Goal: Task Accomplishment & Management: Manage account settings

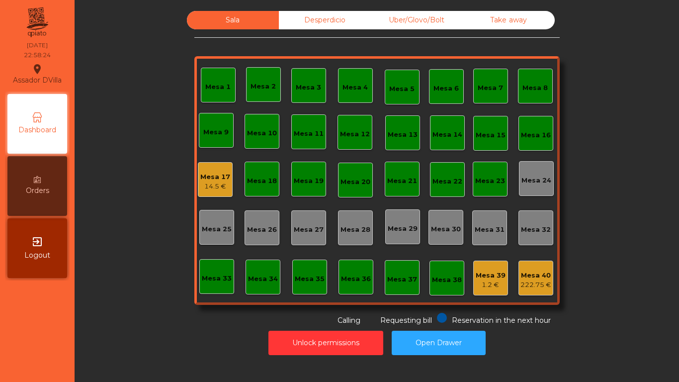
click at [211, 176] on div "Mesa 17" at bounding box center [215, 177] width 30 height 10
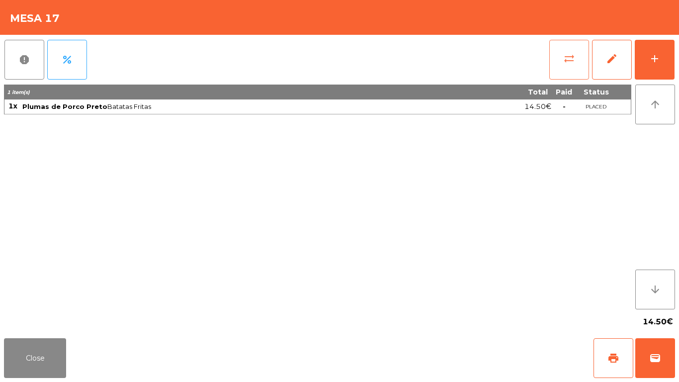
click at [568, 53] on span "sync_alt" at bounding box center [569, 59] width 12 height 12
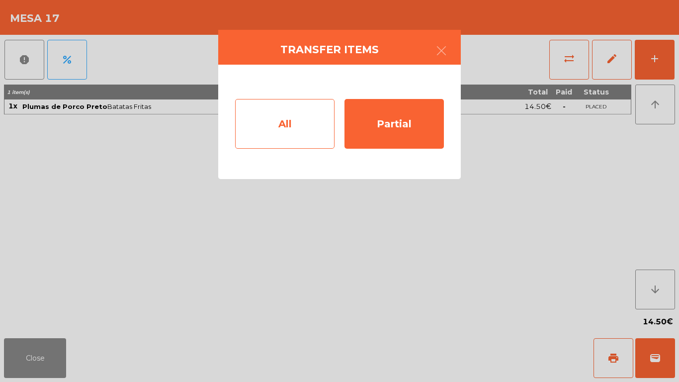
click at [301, 121] on div "All" at bounding box center [284, 124] width 99 height 50
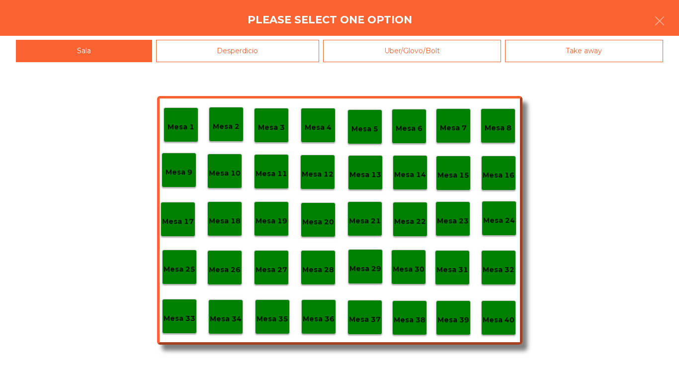
click at [182, 54] on div "Desperdicio" at bounding box center [238, 51] width 164 height 22
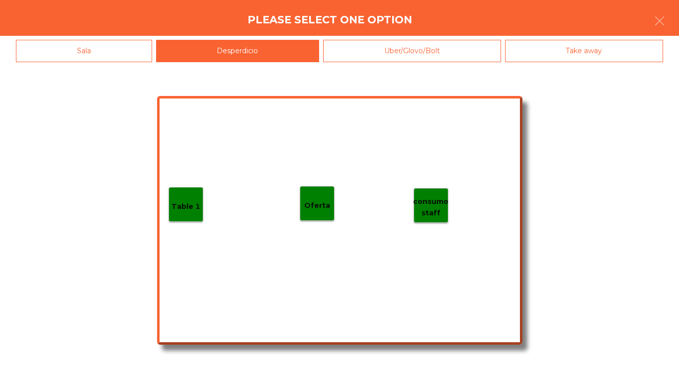
click at [309, 214] on div "Oferta" at bounding box center [317, 203] width 35 height 35
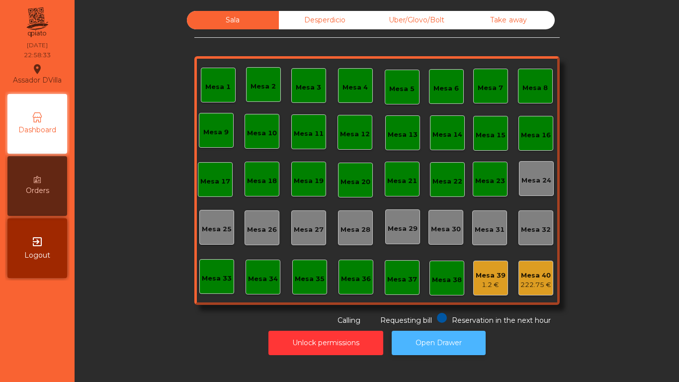
click at [473, 347] on button "Open Drawer" at bounding box center [439, 342] width 94 height 24
click at [351, 14] on div "Desperdicio" at bounding box center [325, 20] width 92 height 18
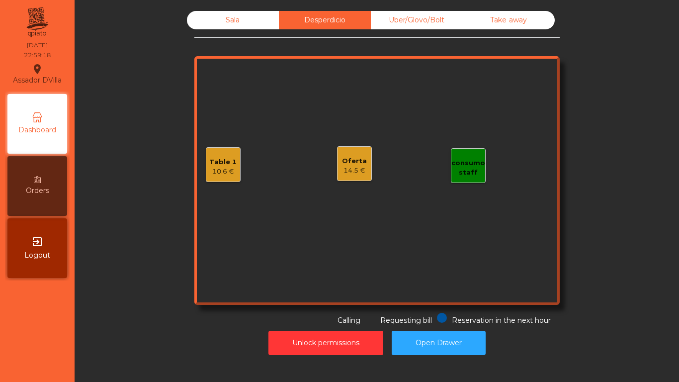
click at [350, 166] on div "14.5 €" at bounding box center [354, 170] width 25 height 10
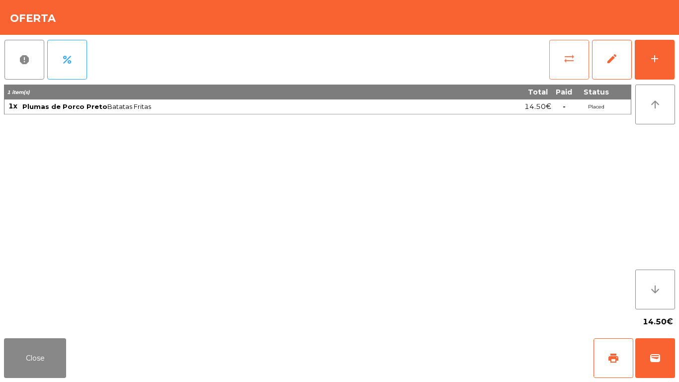
click at [561, 57] on button "sync_alt" at bounding box center [569, 60] width 40 height 40
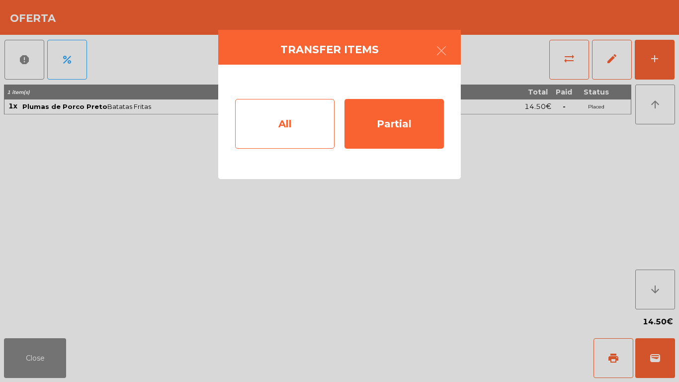
click at [296, 127] on div "All" at bounding box center [284, 124] width 99 height 50
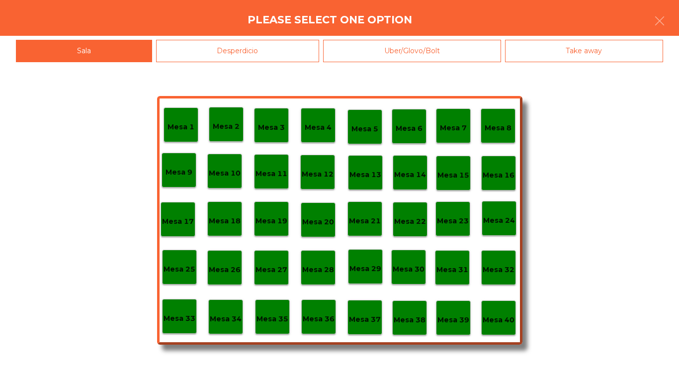
click at [185, 225] on p "Mesa 17" at bounding box center [178, 221] width 32 height 11
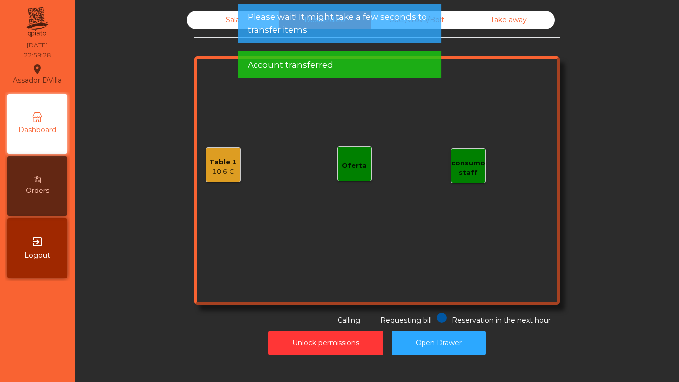
click at [227, 16] on div "Sala" at bounding box center [233, 20] width 92 height 18
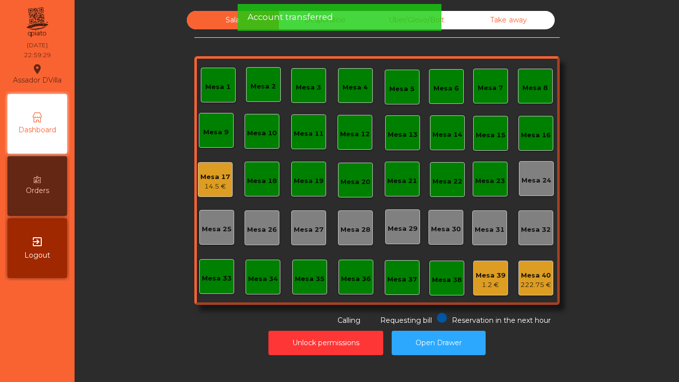
click at [265, 62] on div "Mesa 1 Mesa 2 Mesa 3 Mesa 4 Mesa 5 Mesa 6 Mesa 7 Mesa 8 [GEOGRAPHIC_DATA] 9 [GE…" at bounding box center [376, 180] width 365 height 248
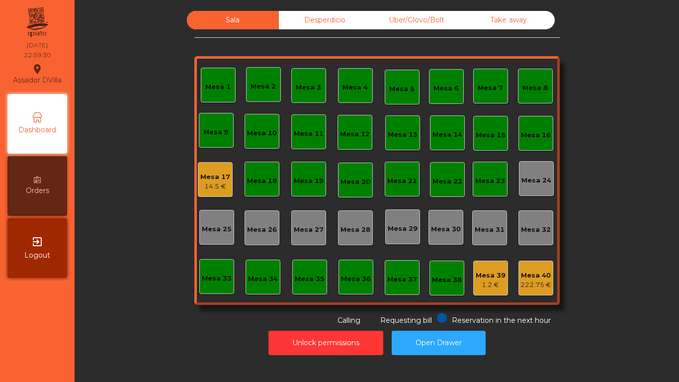
click at [246, 21] on div "Sala" at bounding box center [233, 20] width 92 height 18
click at [198, 181] on div "Mesa 17 14.5 €" at bounding box center [215, 179] width 35 height 35
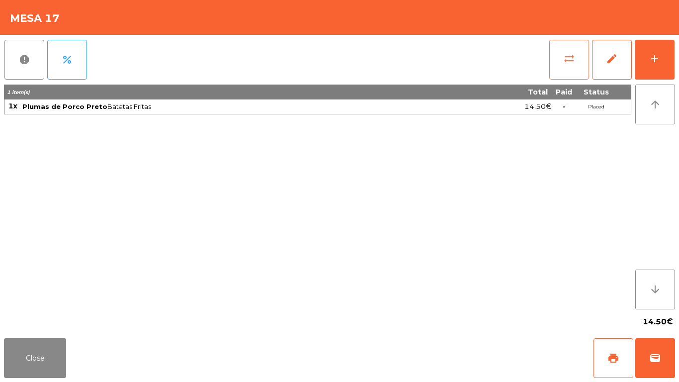
click at [571, 63] on span "sync_alt" at bounding box center [569, 59] width 12 height 12
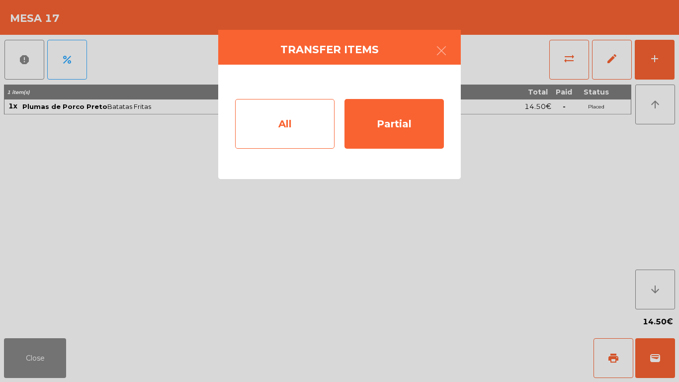
click at [283, 125] on div "All" at bounding box center [284, 124] width 99 height 50
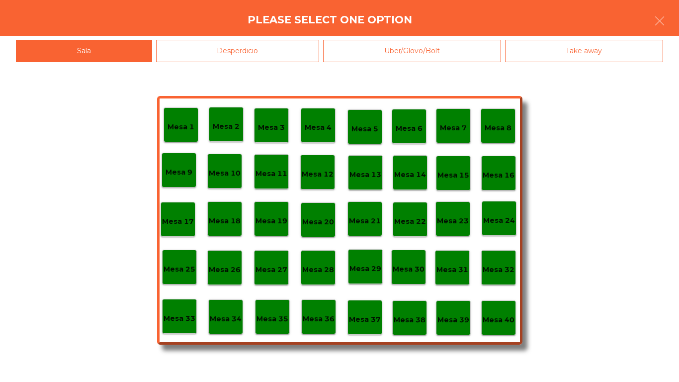
click at [422, 301] on div "Mesa 38" at bounding box center [409, 317] width 35 height 35
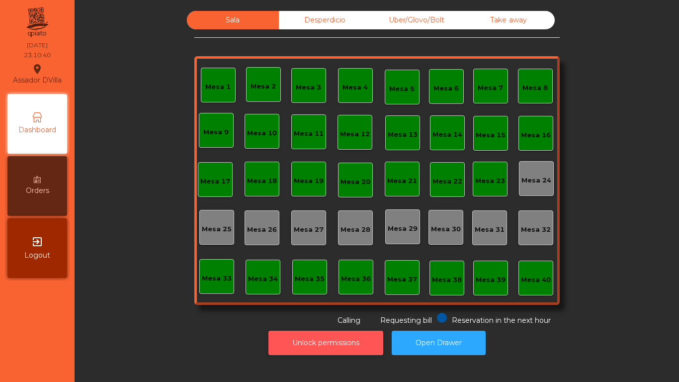
click at [297, 346] on button "Unlock permissions" at bounding box center [325, 342] width 115 height 24
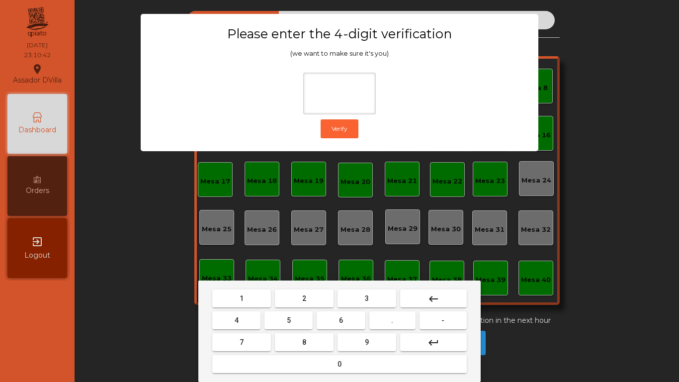
click at [317, 297] on button "2" at bounding box center [304, 298] width 59 height 18
click at [242, 312] on button "4" at bounding box center [236, 320] width 48 height 18
click at [338, 326] on button "6" at bounding box center [341, 320] width 48 height 18
click at [362, 354] on mat-keyboard-key "0" at bounding box center [339, 364] width 258 height 22
click at [362, 349] on button "9" at bounding box center [366, 342] width 59 height 18
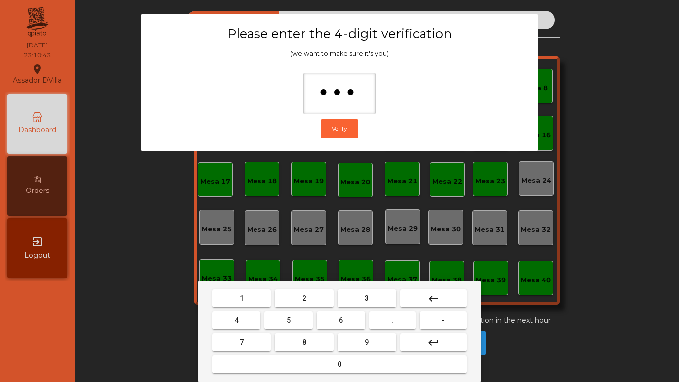
type input "****"
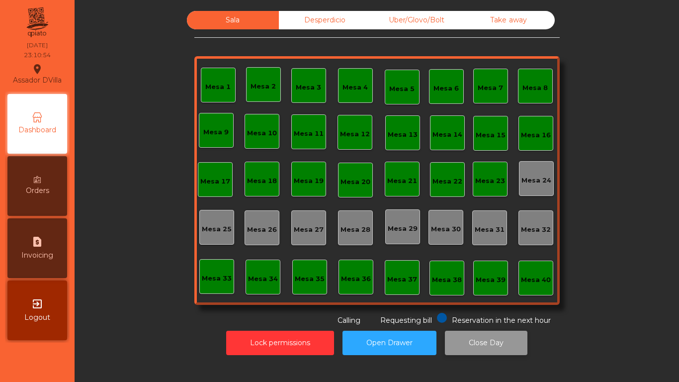
click at [492, 339] on button "Close Day" at bounding box center [486, 342] width 83 height 24
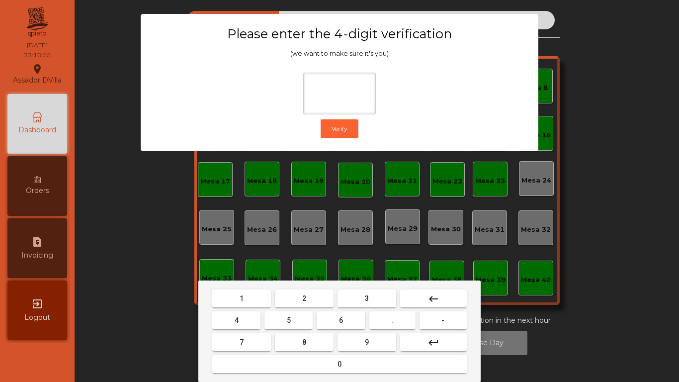
click at [307, 301] on button "2" at bounding box center [304, 298] width 59 height 18
click at [243, 321] on button "4" at bounding box center [236, 320] width 48 height 18
drag, startPoint x: 333, startPoint y: 322, endPoint x: 351, endPoint y: 340, distance: 25.7
click at [335, 324] on button "6" at bounding box center [341, 320] width 48 height 18
click at [351, 341] on button "9" at bounding box center [366, 342] width 59 height 18
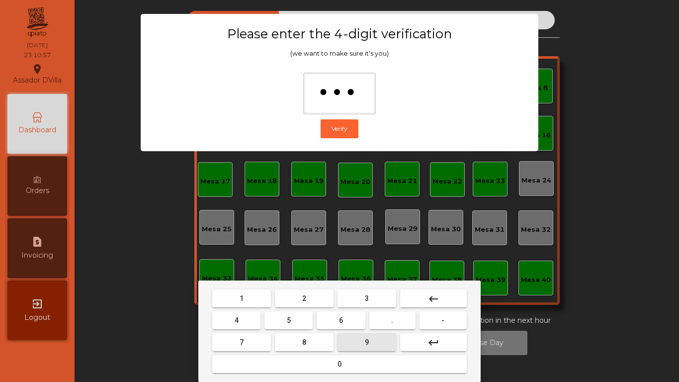
type input "****"
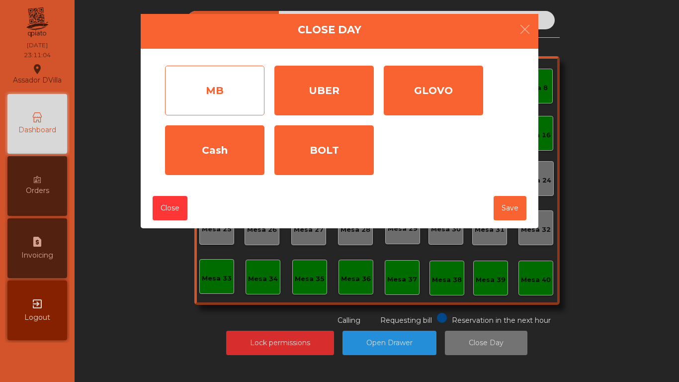
click at [221, 71] on div "MB" at bounding box center [214, 91] width 99 height 50
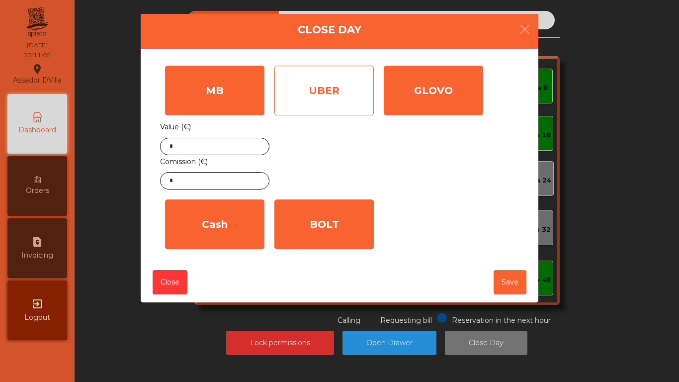
click at [297, 86] on div "UBER" at bounding box center [323, 91] width 99 height 50
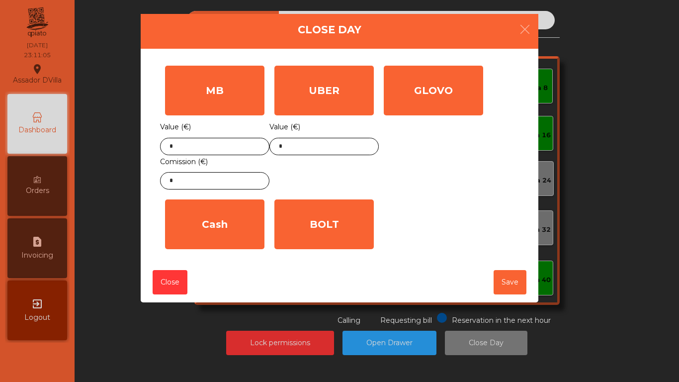
click at [401, 100] on div "GLOVO" at bounding box center [433, 91] width 99 height 50
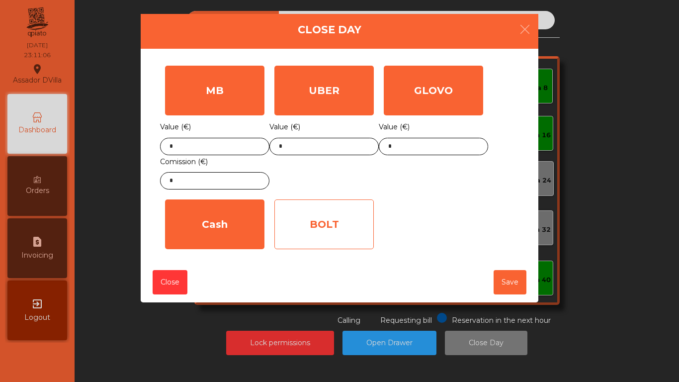
click at [342, 218] on div "BOLT" at bounding box center [323, 224] width 99 height 50
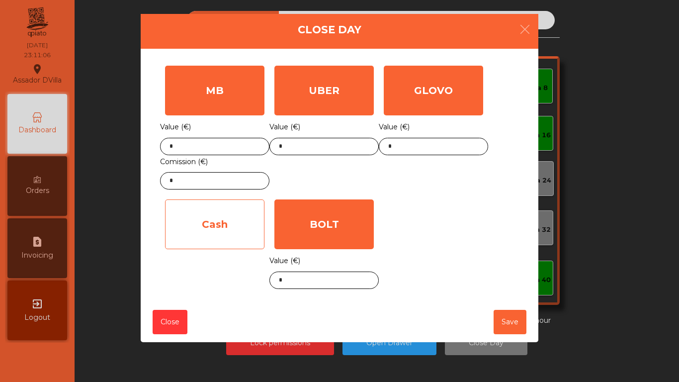
click at [227, 216] on div "Cash" at bounding box center [214, 224] width 99 height 50
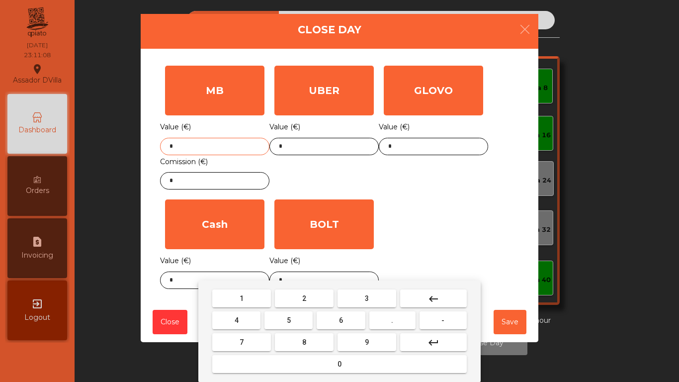
click at [215, 147] on input "*" at bounding box center [214, 146] width 109 height 17
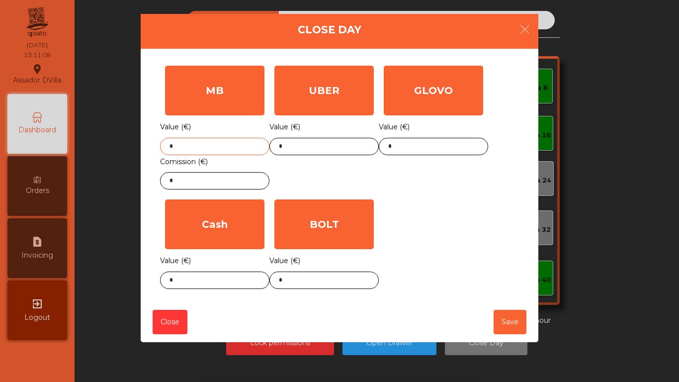
click at [215, 147] on input "*" at bounding box center [214, 146] width 109 height 17
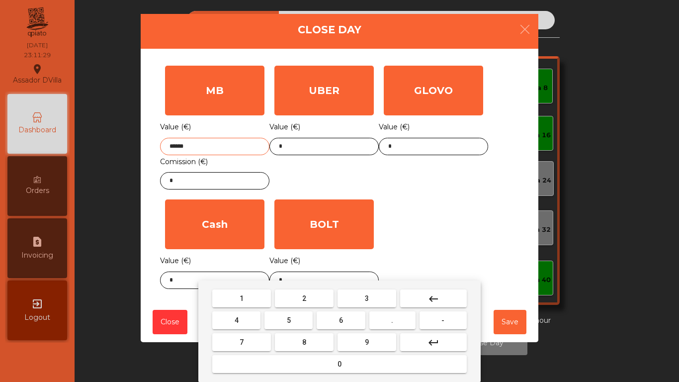
type input "******"
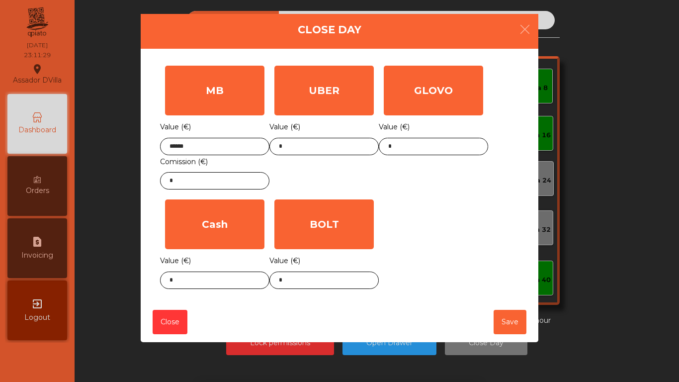
click at [255, 172] on div "Value (€) ****** Comission (€) *" at bounding box center [214, 154] width 109 height 69
click at [252, 174] on input "*" at bounding box center [214, 180] width 109 height 17
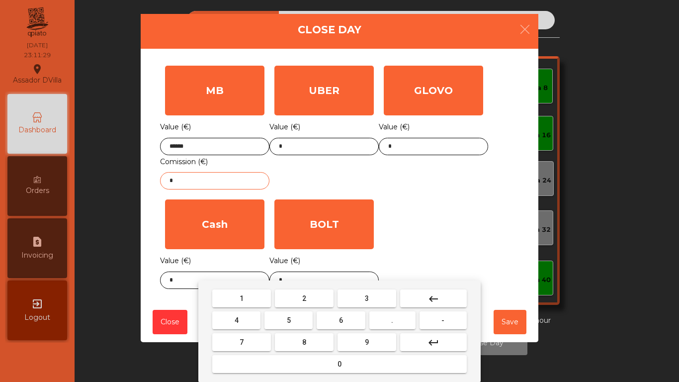
click at [252, 174] on input "*" at bounding box center [214, 180] width 109 height 17
click at [254, 173] on input "*" at bounding box center [214, 180] width 109 height 17
type input "****"
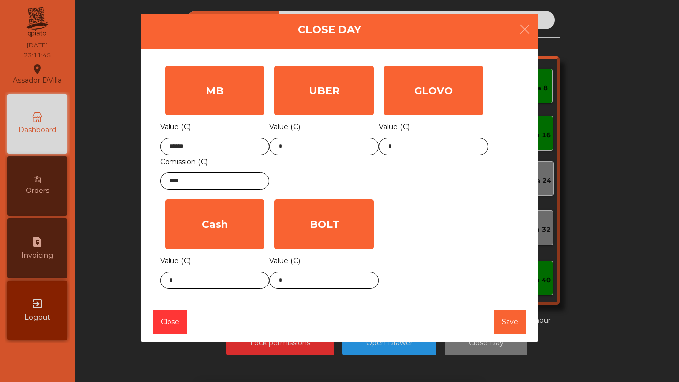
click at [430, 189] on div "GLOVO Value (€) *" at bounding box center [433, 128] width 109 height 134
click at [198, 281] on body "Assador DVilla location_on [DATE] 23:11:46 Dashboard Orders request_page Invoic…" at bounding box center [339, 191] width 679 height 382
click at [197, 281] on body "Assador DVilla location_on [DATE] 23:11:46 Dashboard Orders request_page Invoic…" at bounding box center [339, 191] width 679 height 382
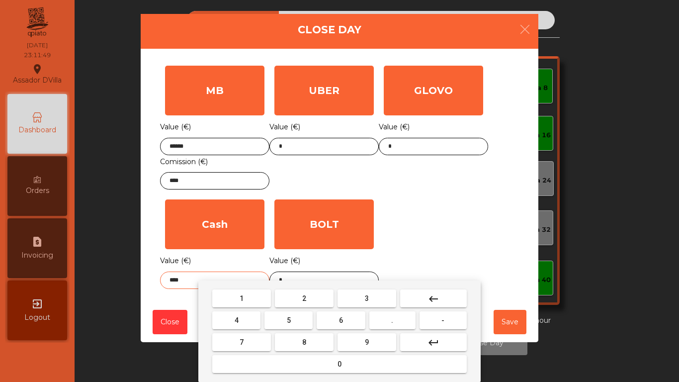
type input "****"
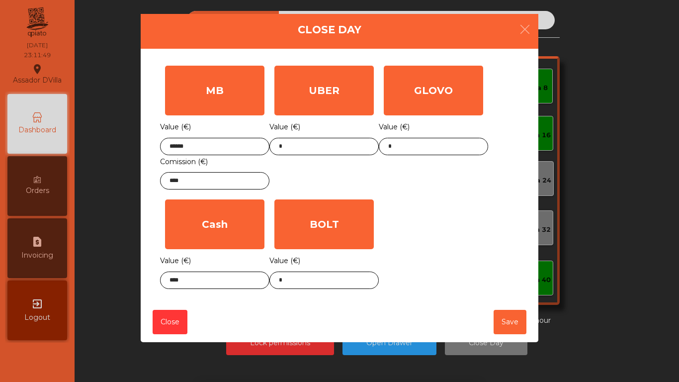
click at [429, 230] on div "MB Value (€) ****** Comission (€) **** UBER Value (€) * GLOVO Value (€) * Cash …" at bounding box center [339, 177] width 359 height 233
click at [502, 324] on button "Save" at bounding box center [510, 322] width 33 height 24
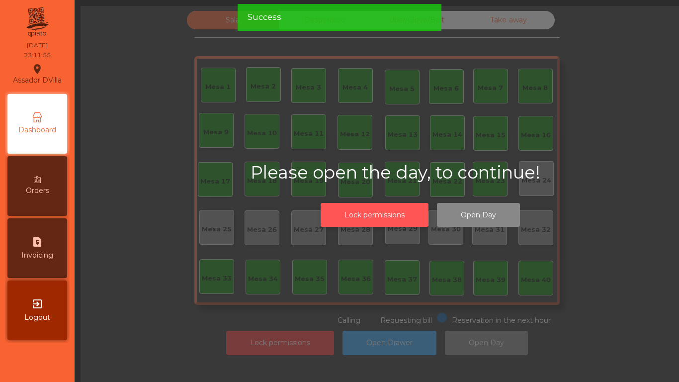
click at [393, 217] on button "Lock permissions" at bounding box center [375, 215] width 108 height 24
